Goal: Browse casually: Explore the website without a specific task or goal

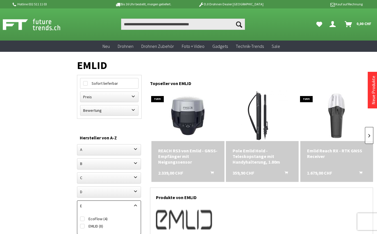
click at [370, 136] on link at bounding box center [369, 135] width 8 height 17
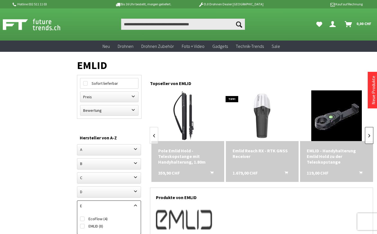
click at [370, 136] on link at bounding box center [369, 135] width 8 height 17
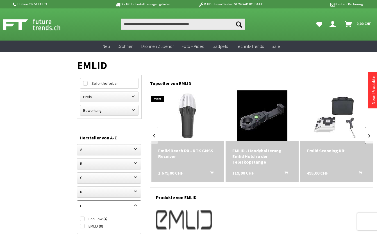
click at [370, 136] on link at bounding box center [369, 135] width 8 height 17
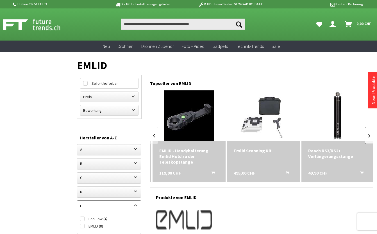
scroll to position [0, 223]
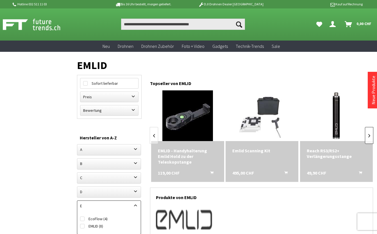
click at [370, 136] on link at bounding box center [369, 135] width 8 height 17
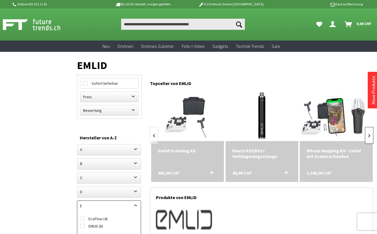
click at [370, 136] on link at bounding box center [369, 135] width 8 height 17
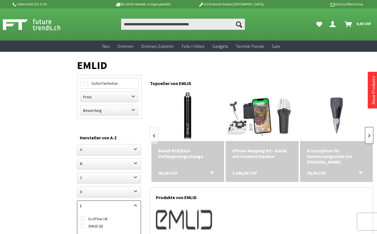
scroll to position [0, 372]
click at [370, 136] on link at bounding box center [369, 135] width 8 height 17
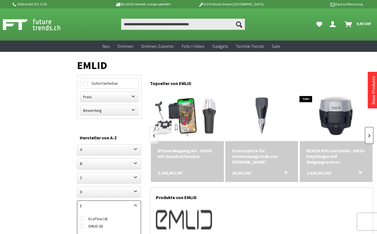
click at [370, 136] on link at bounding box center [369, 135] width 8 height 17
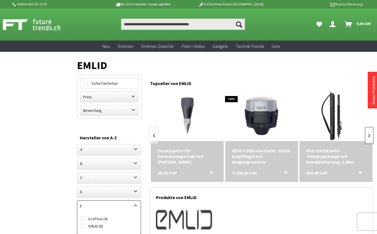
click at [370, 136] on link at bounding box center [369, 135] width 8 height 17
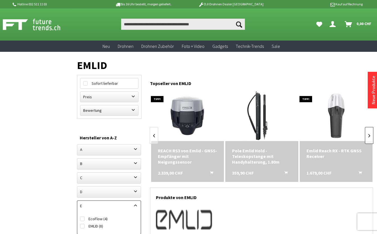
scroll to position [0, 596]
click at [370, 136] on link at bounding box center [369, 135] width 8 height 17
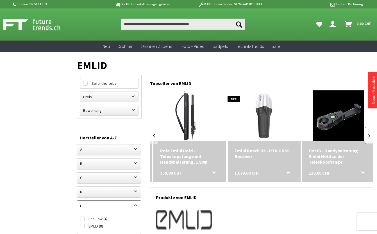
click at [370, 136] on link at bounding box center [369, 135] width 8 height 17
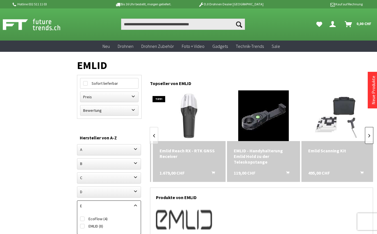
click at [370, 136] on link at bounding box center [369, 135] width 8 height 17
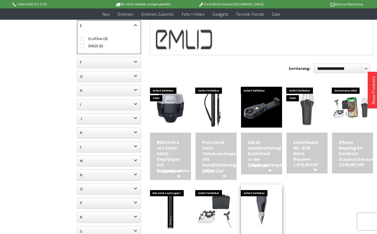
scroll to position [141, 0]
